Goal: Information Seeking & Learning: Learn about a topic

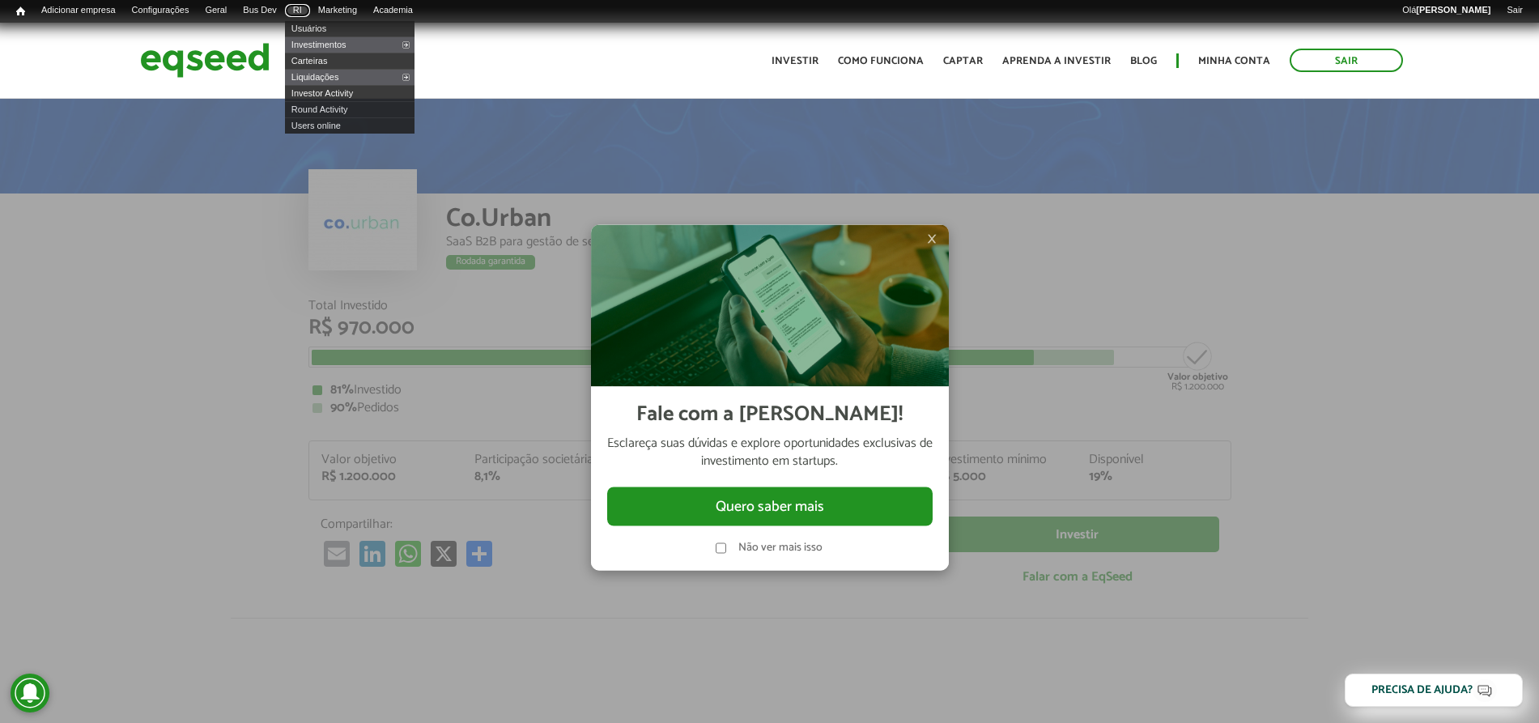
click at [310, 12] on link "RI" at bounding box center [297, 10] width 25 height 13
click at [341, 41] on link "Investimentos" at bounding box center [349, 44] width 129 height 16
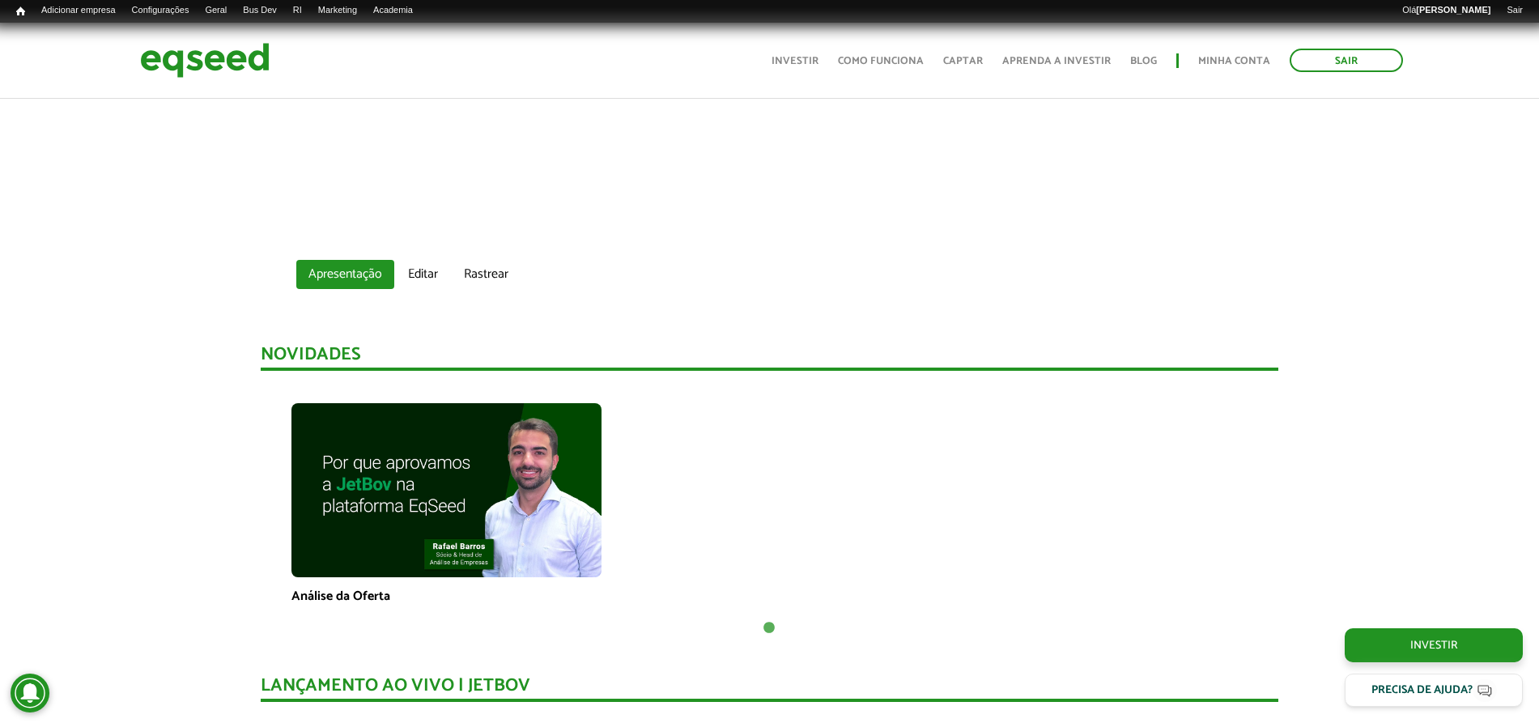
scroll to position [53, 0]
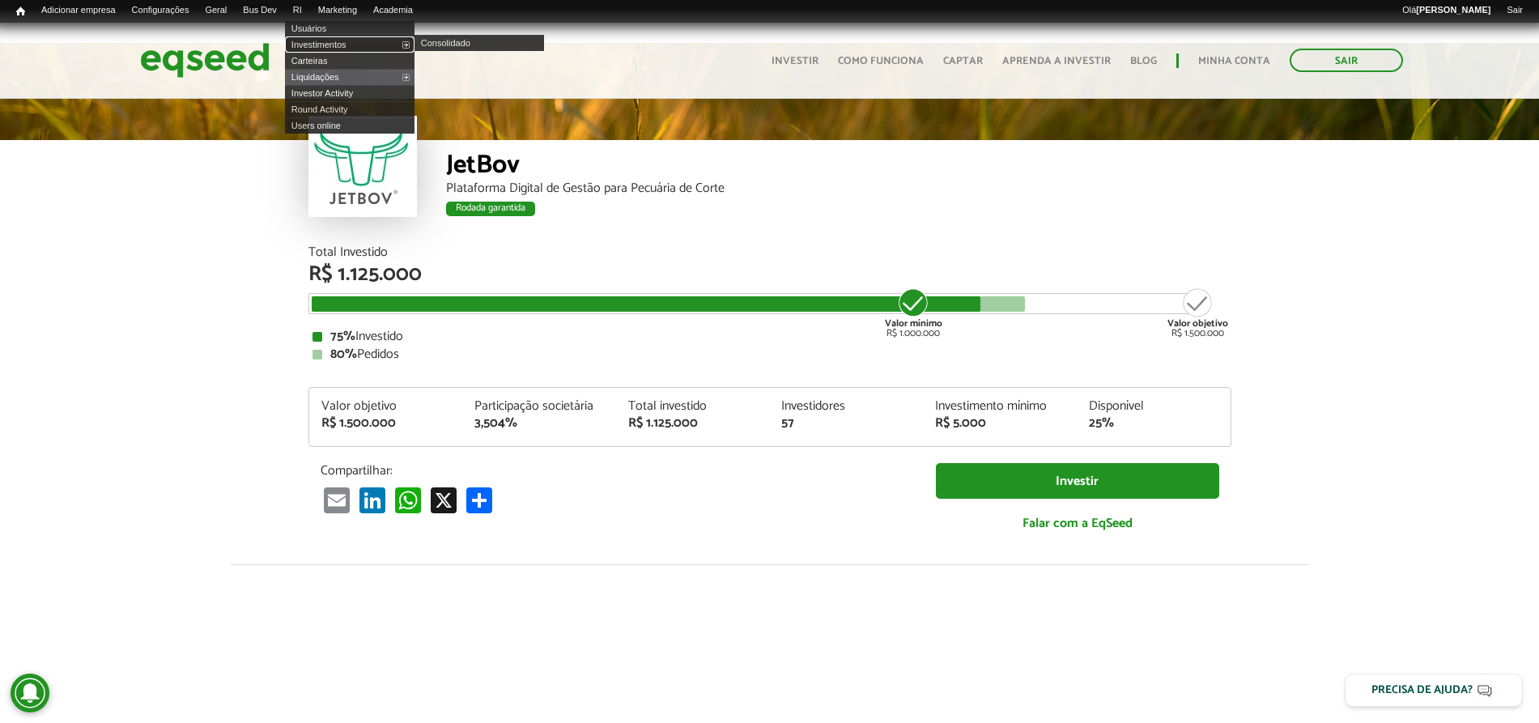
click at [325, 43] on link "Investimentos" at bounding box center [349, 44] width 129 height 16
